Goal: Complete application form

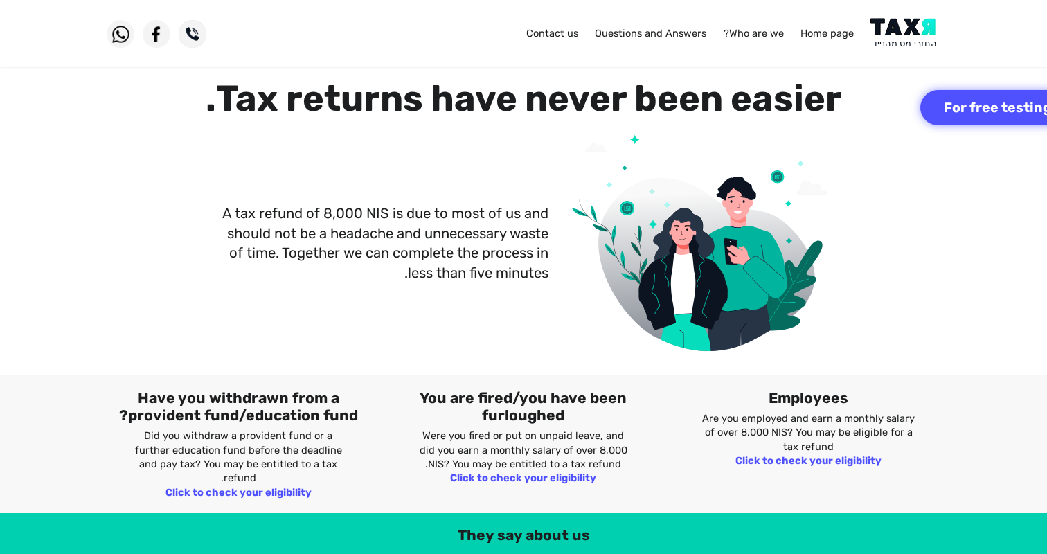
click at [699, 134] on img at bounding box center [701, 257] width 265 height 267
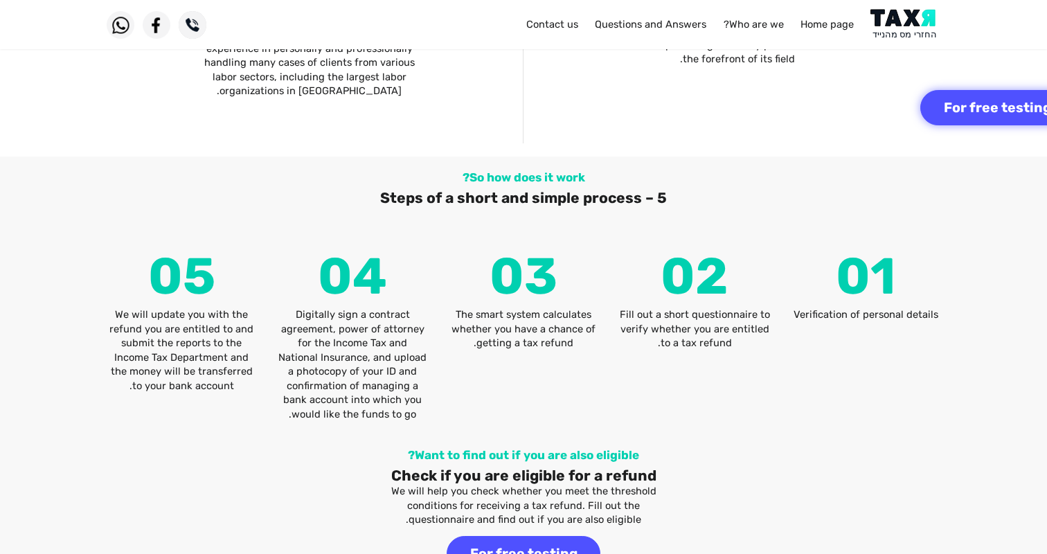
scroll to position [1780, 0]
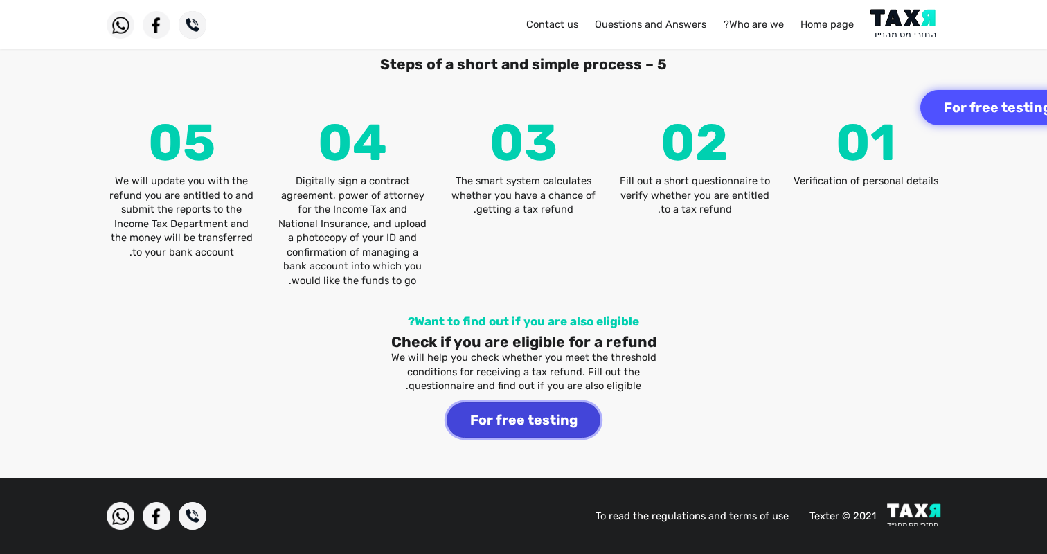
click at [542, 431] on button "For free testing" at bounding box center [524, 419] width 154 height 35
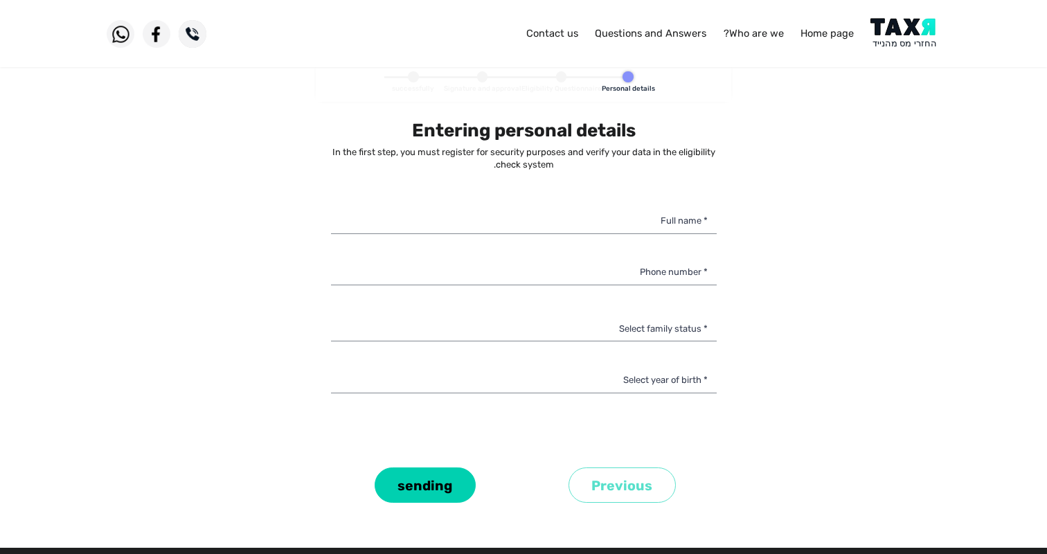
select select
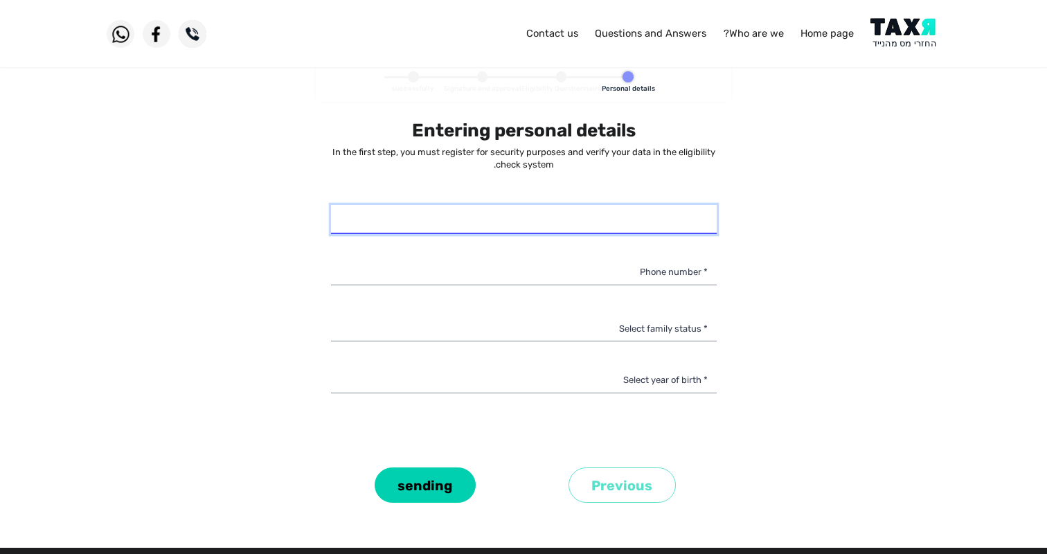
click at [646, 218] on input "* Full name" at bounding box center [524, 219] width 386 height 29
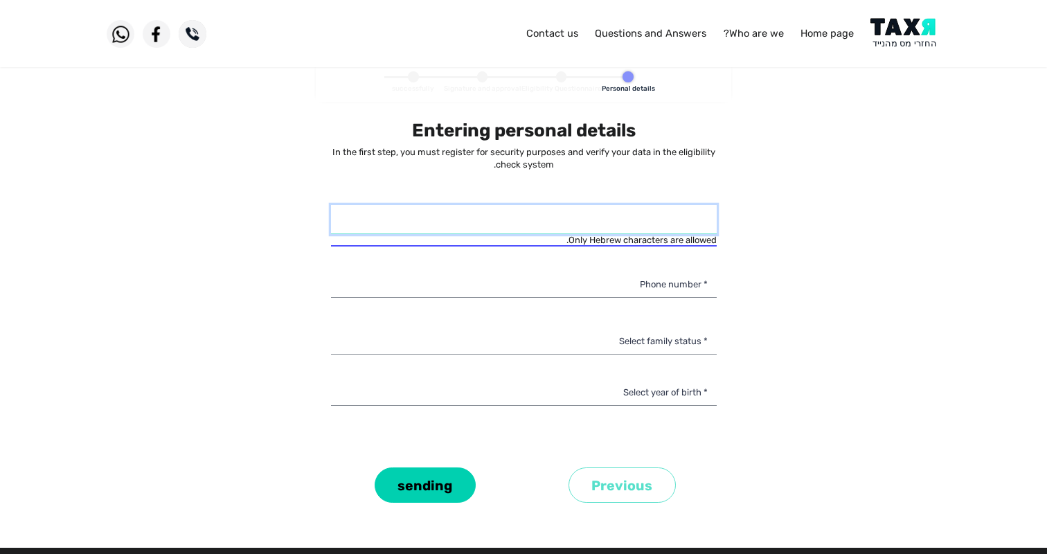
click at [699, 221] on input "* Full name" at bounding box center [524, 219] width 386 height 29
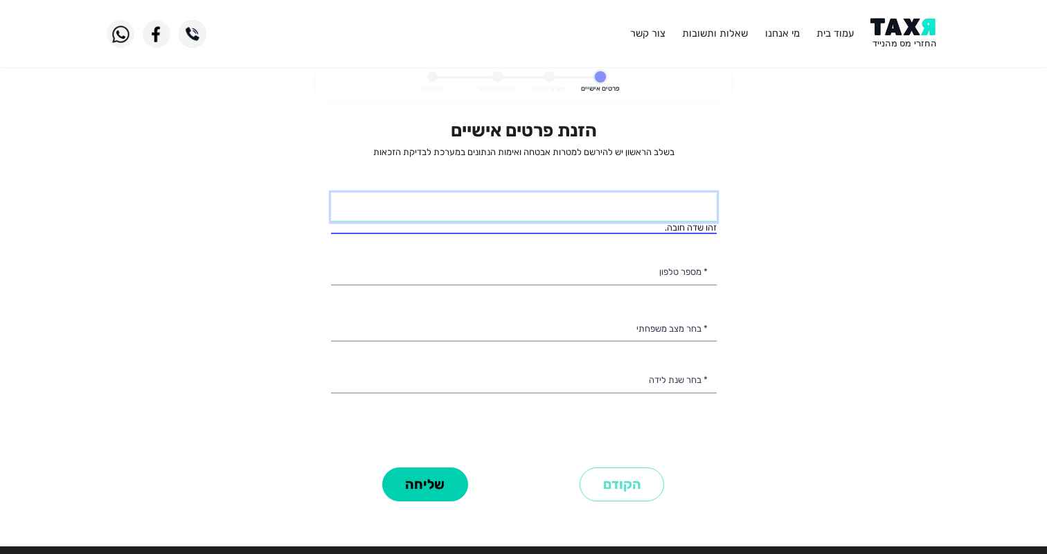
click at [671, 215] on input "* שם מלא" at bounding box center [524, 207] width 386 height 29
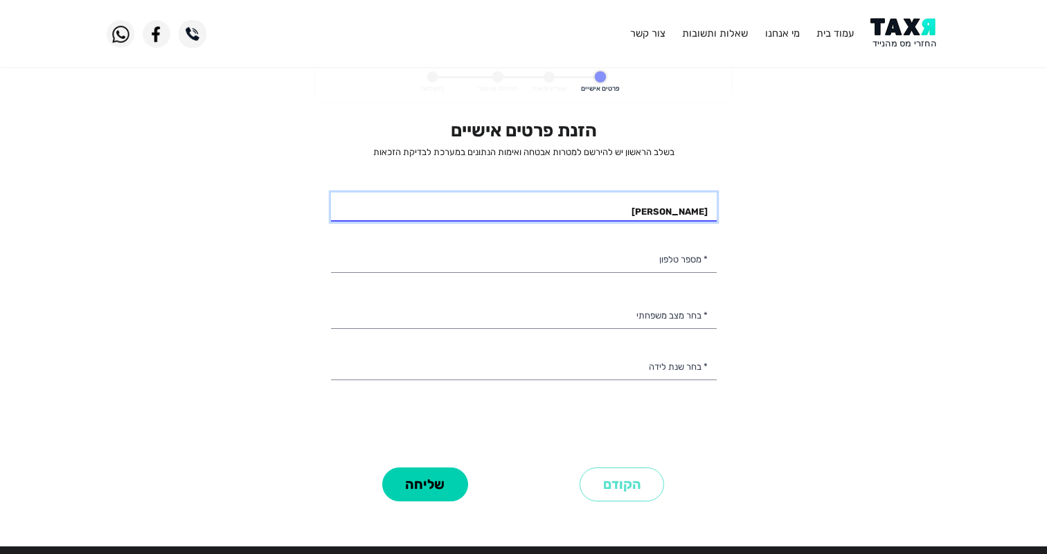
type input "[PERSON_NAME]"
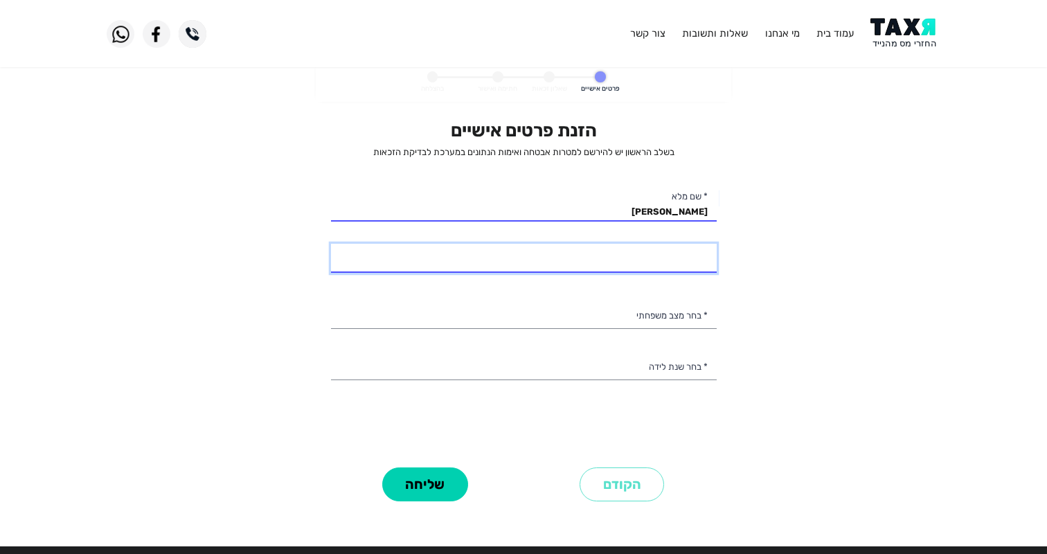
click at [702, 262] on input "* מספר טלפון" at bounding box center [524, 258] width 386 height 29
type input "055-9320542"
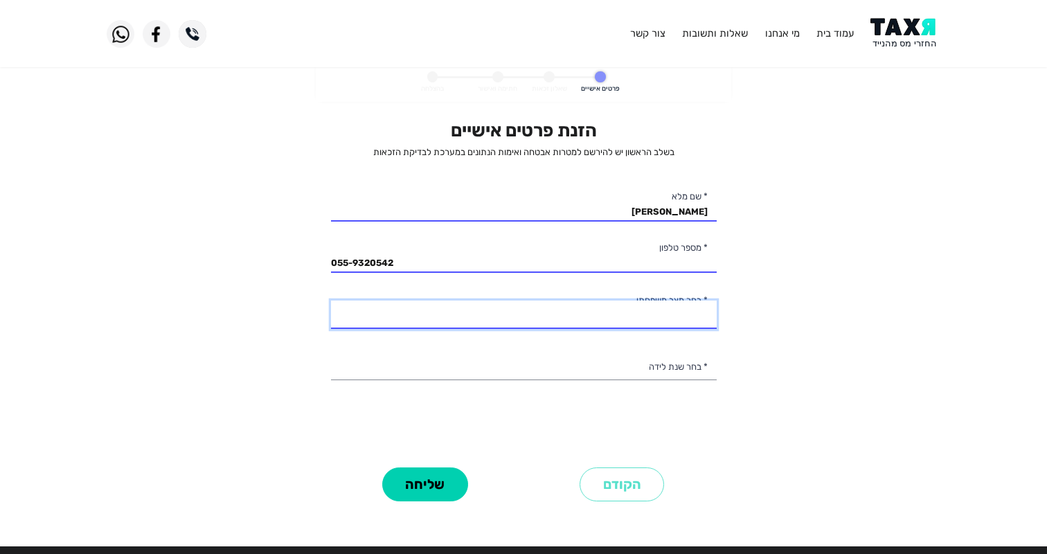
click at [697, 321] on select "רווק/ה נשוי/[PERSON_NAME]/ה אלמן/נה" at bounding box center [524, 315] width 386 height 29
select select "1: Single"
click at [331, 301] on select "רווק/ה נשוי/[PERSON_NAME]/ה אלמן/נה" at bounding box center [524, 315] width 386 height 29
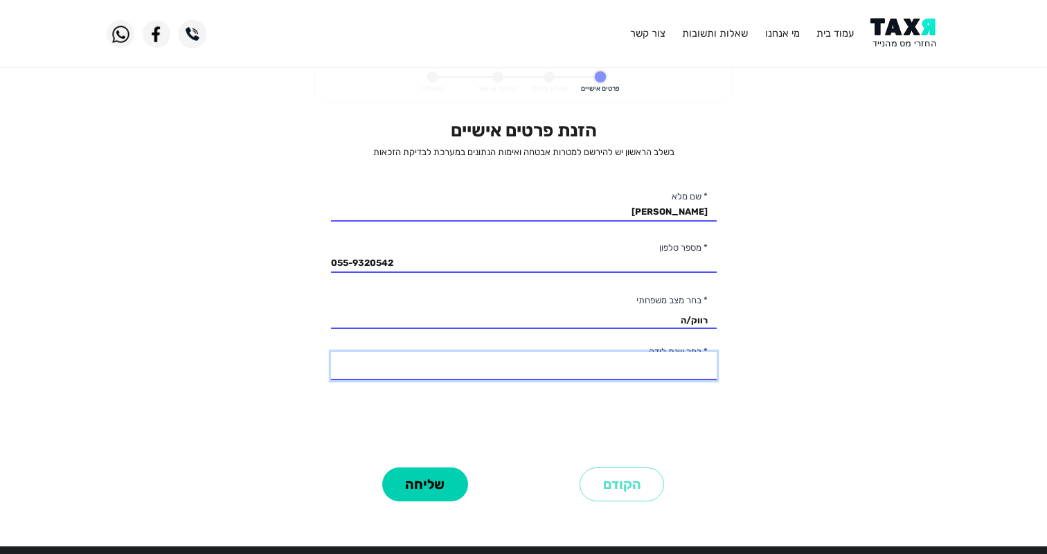
click at [703, 370] on select "2003 2002 2001 2000 1999 1998 1997 1996 1995 1994 1993 1992 1991 1990 1989 1988…" at bounding box center [524, 366] width 386 height 29
click at [680, 352] on select "2003 2002 2001 2000 1999 1998 1997 1996 1995 1994 1993 1992 1991 1990 1989 1988…" at bounding box center [524, 366] width 386 height 29
click at [697, 356] on select "2003 2002 2001 2000 1999 1998 1997 1996 1995 1994 1993 1992 1991 1990 1989 1988…" at bounding box center [524, 366] width 386 height 29
select select "6: 1998"
click at [331, 352] on select "2003 2002 2001 2000 1999 1998 1997 1996 1995 1994 1993 1992 1991 1990 1989 1988…" at bounding box center [524, 366] width 386 height 29
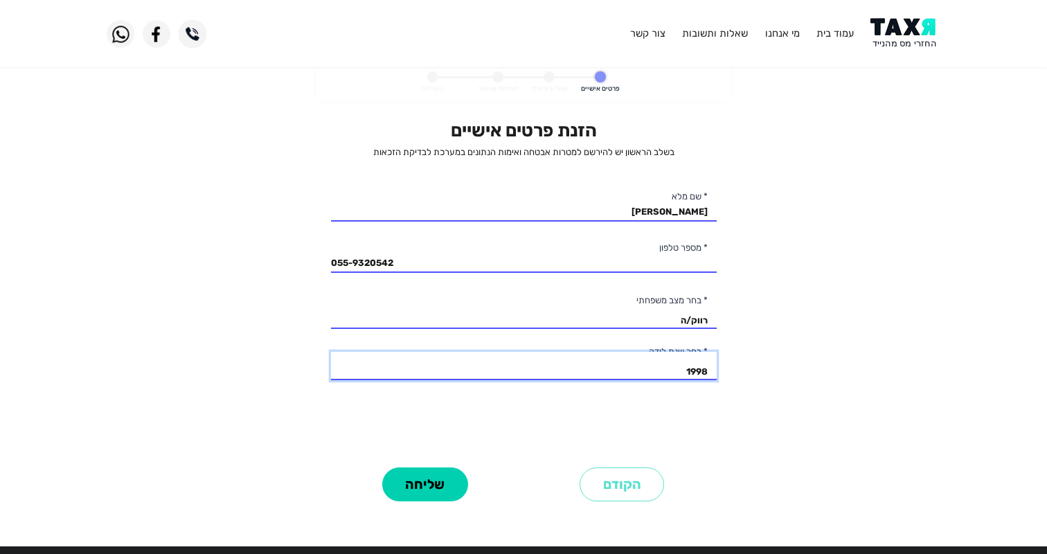
scroll to position [48, 0]
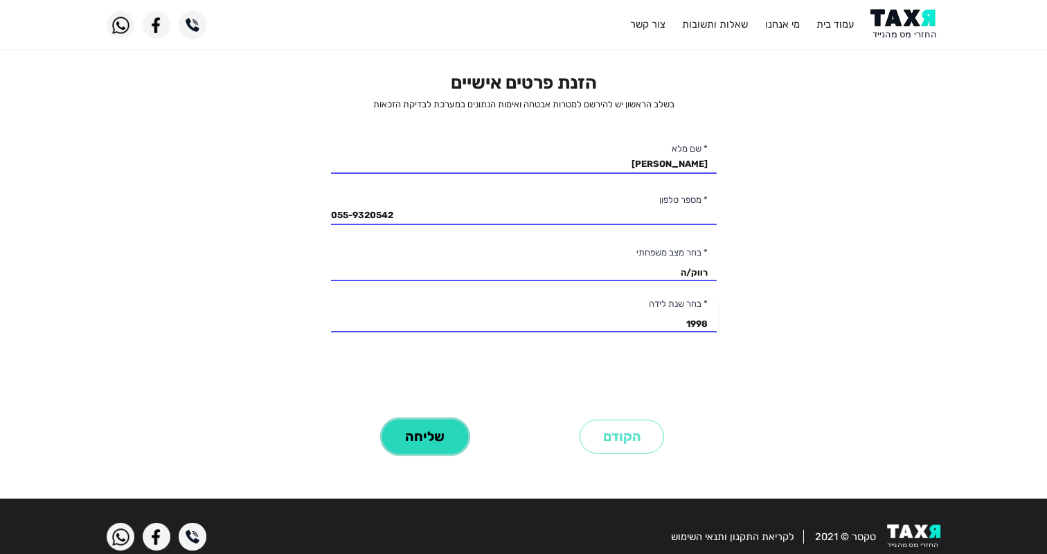
click at [429, 439] on button "שליחה" at bounding box center [425, 437] width 86 height 34
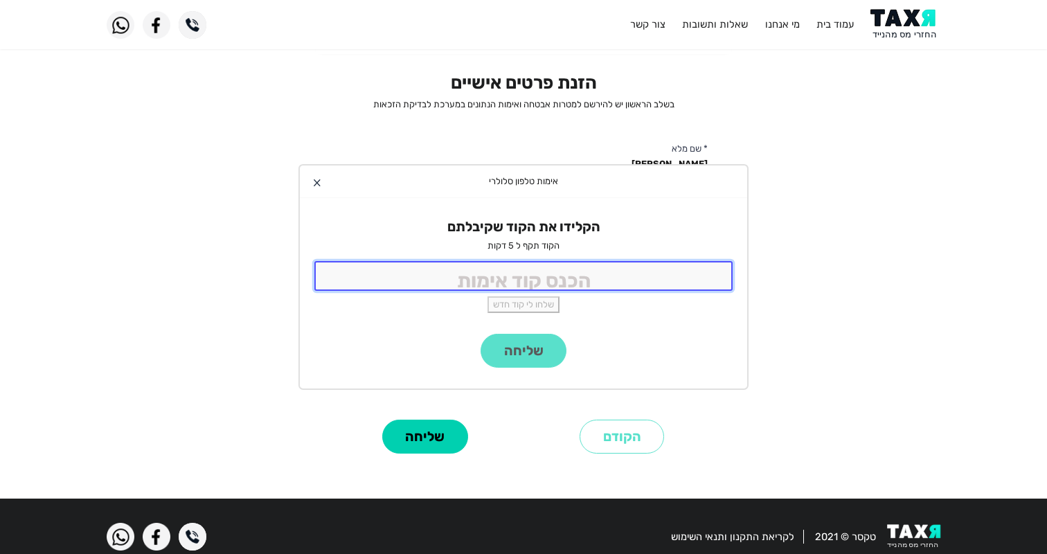
click at [619, 279] on input "tel" at bounding box center [523, 276] width 418 height 30
type input "8773"
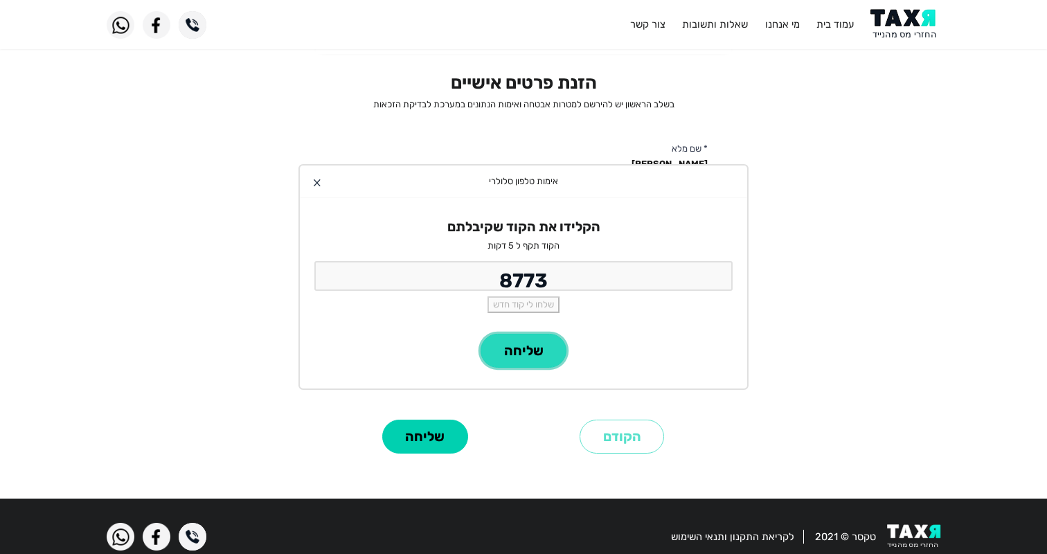
click at [541, 357] on button "שליחה" at bounding box center [524, 351] width 86 height 34
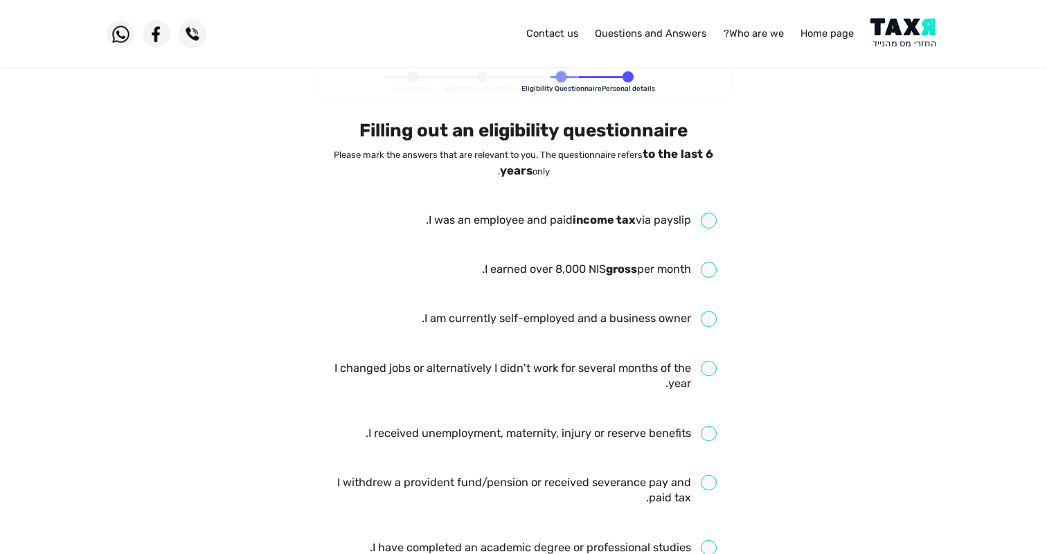
click at [706, 219] on input "checkbox" at bounding box center [571, 221] width 291 height 16
checkbox input "true"
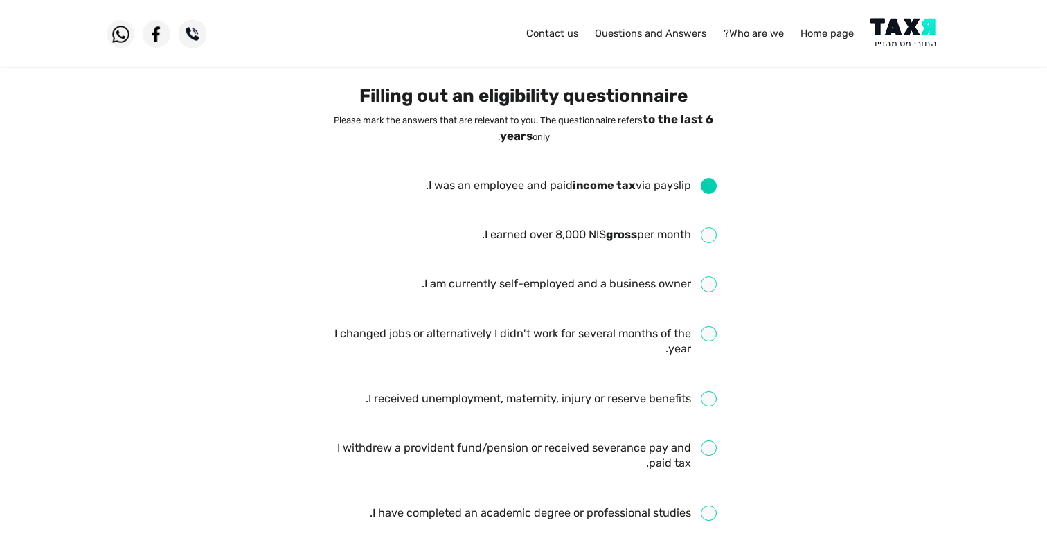
scroll to position [35, 0]
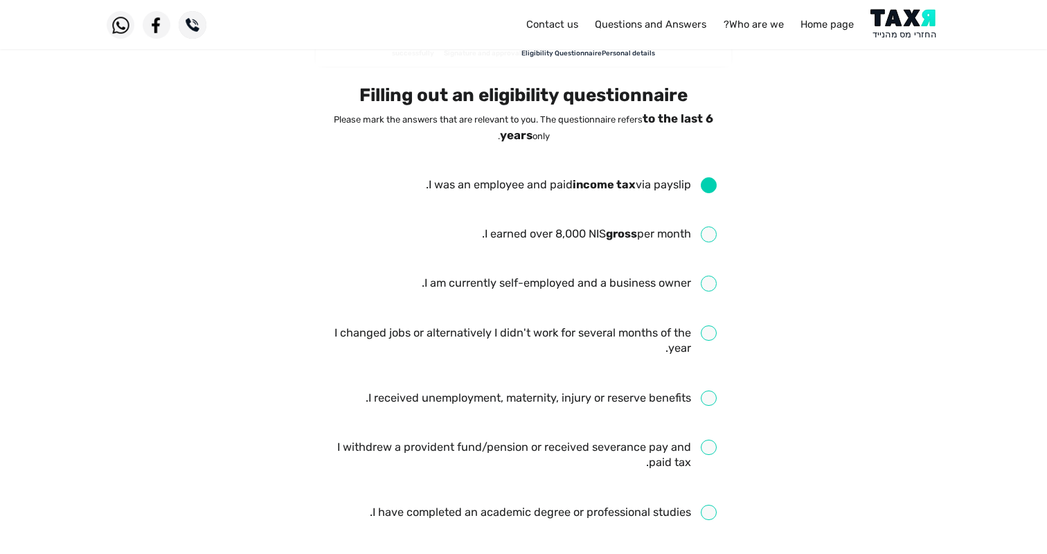
click at [702, 229] on input "checkbox" at bounding box center [599, 234] width 235 height 16
checkbox input "true"
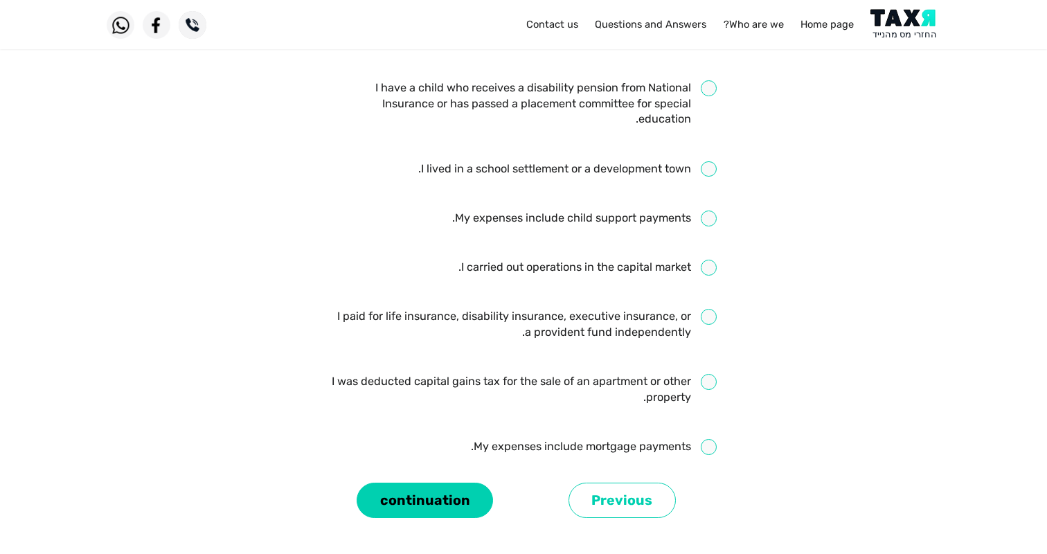
scroll to position [582, 0]
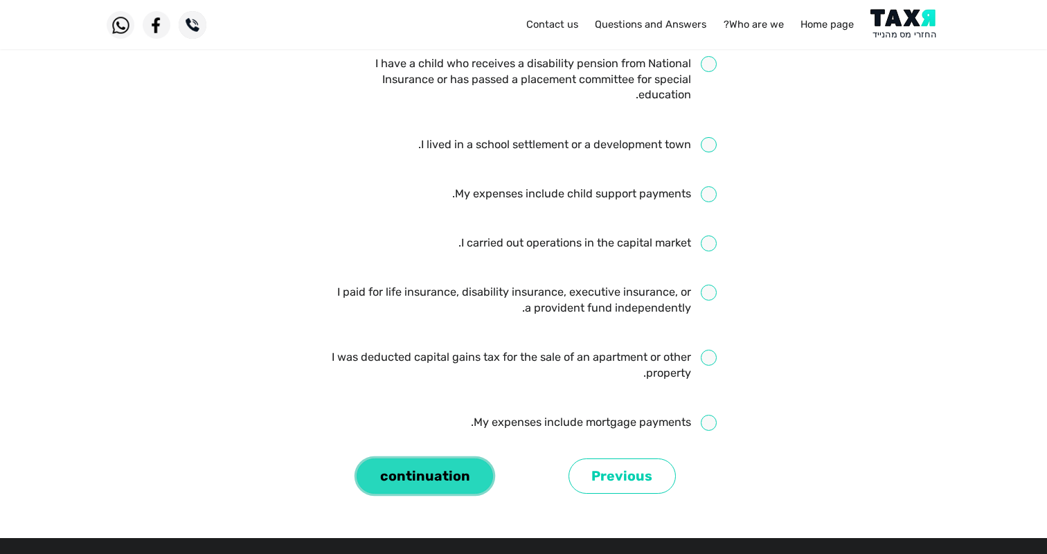
click at [451, 474] on font "continuation" at bounding box center [425, 477] width 90 height 16
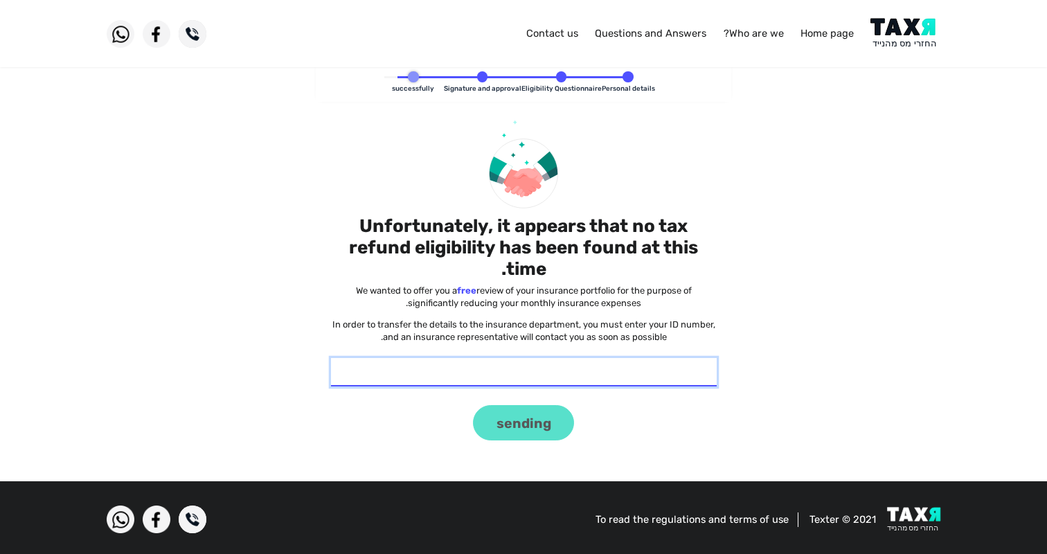
click at [598, 371] on input "* Identity card" at bounding box center [524, 372] width 386 height 29
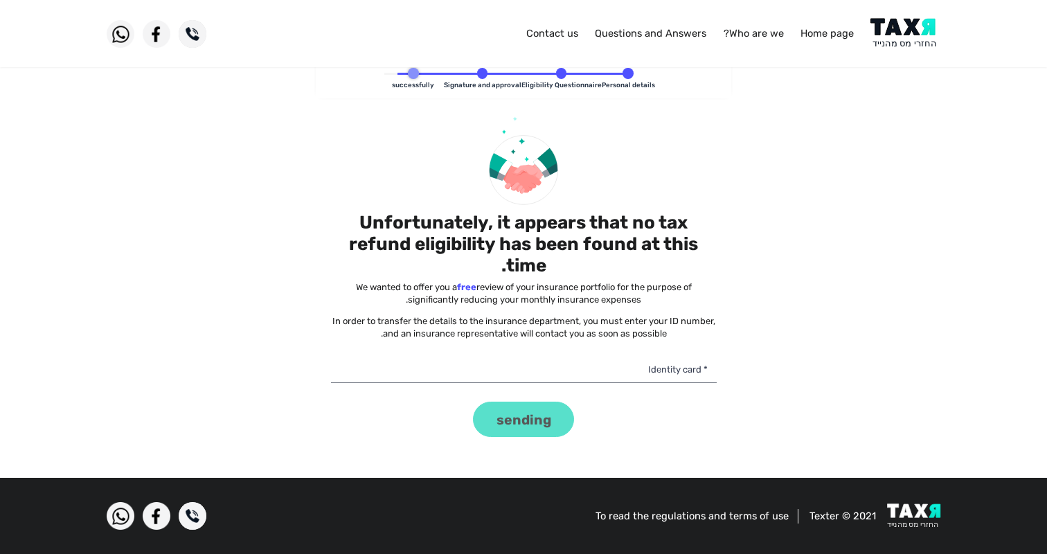
click at [909, 78] on client-submission-failure "Personal details Eligibility Questionnaire Signature and approval successfully …" at bounding box center [523, 264] width 1047 height 409
